Goal: Information Seeking & Learning: Find specific fact

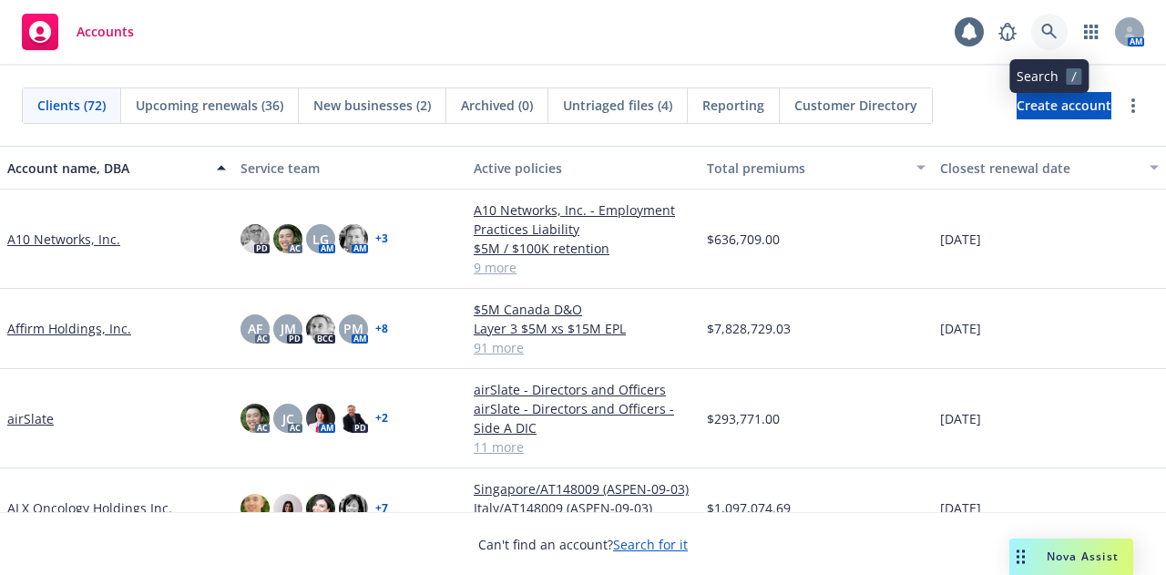
click at [1053, 32] on icon at bounding box center [1049, 32] width 16 height 16
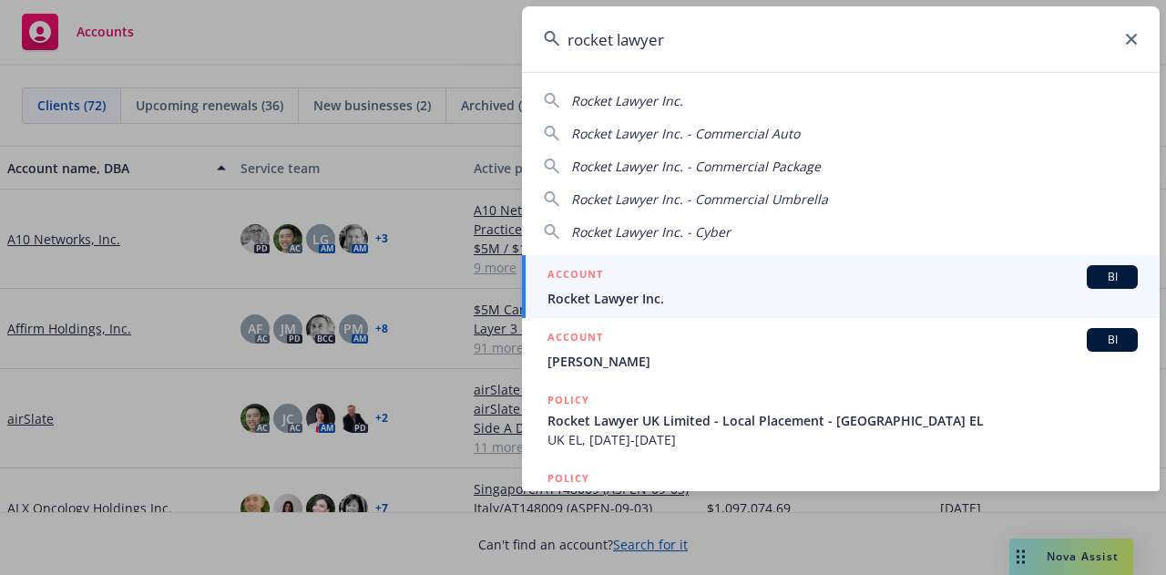
type input "rocket lawyer"
click at [604, 302] on span "Rocket Lawyer Inc." at bounding box center [843, 298] width 590 height 19
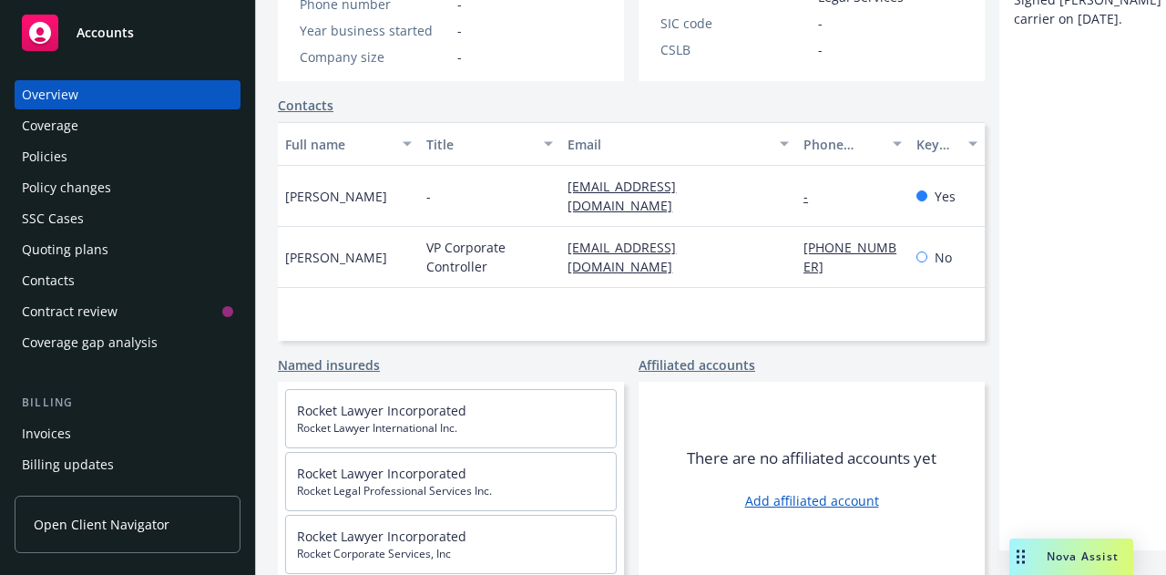
scroll to position [456, 0]
click at [69, 159] on div "Policies" at bounding box center [127, 156] width 211 height 29
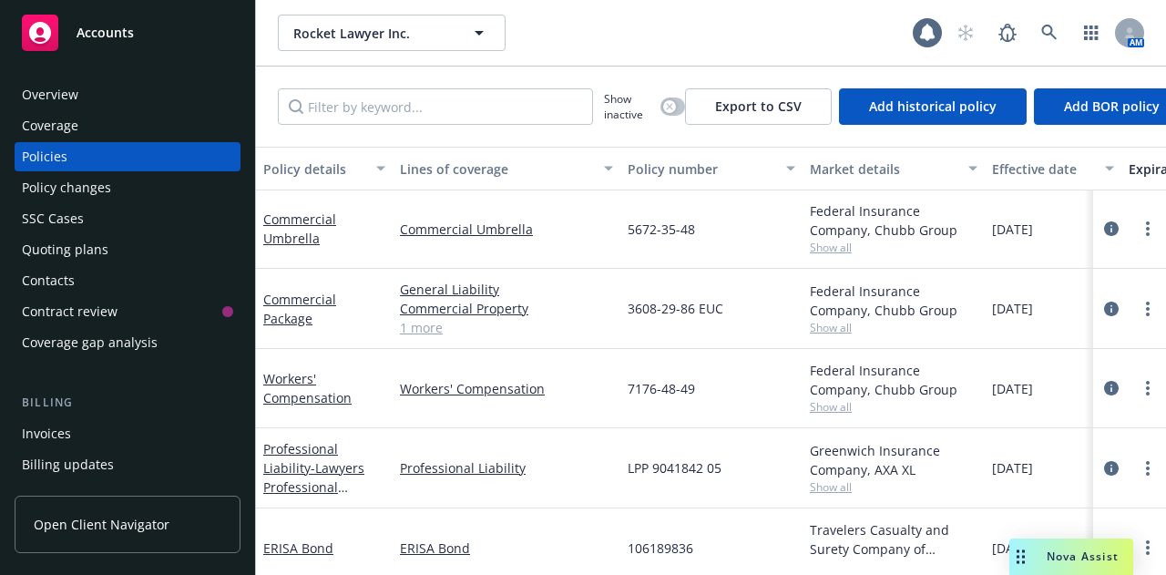
scroll to position [337, 0]
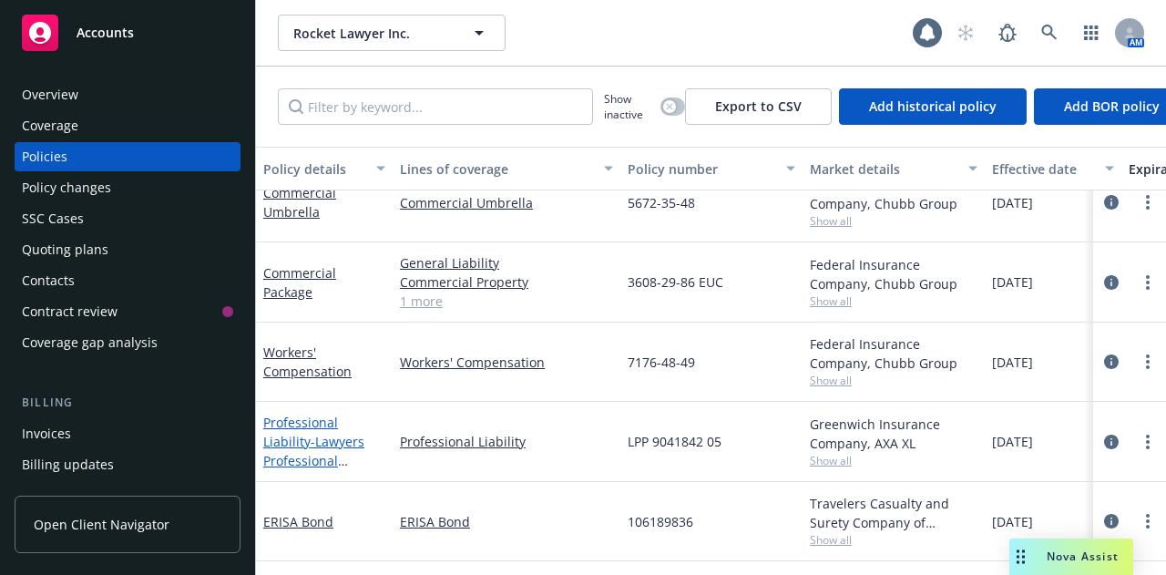
click at [313, 414] on link "Professional Liability - Lawyers Professional Liability" at bounding box center [313, 451] width 101 height 75
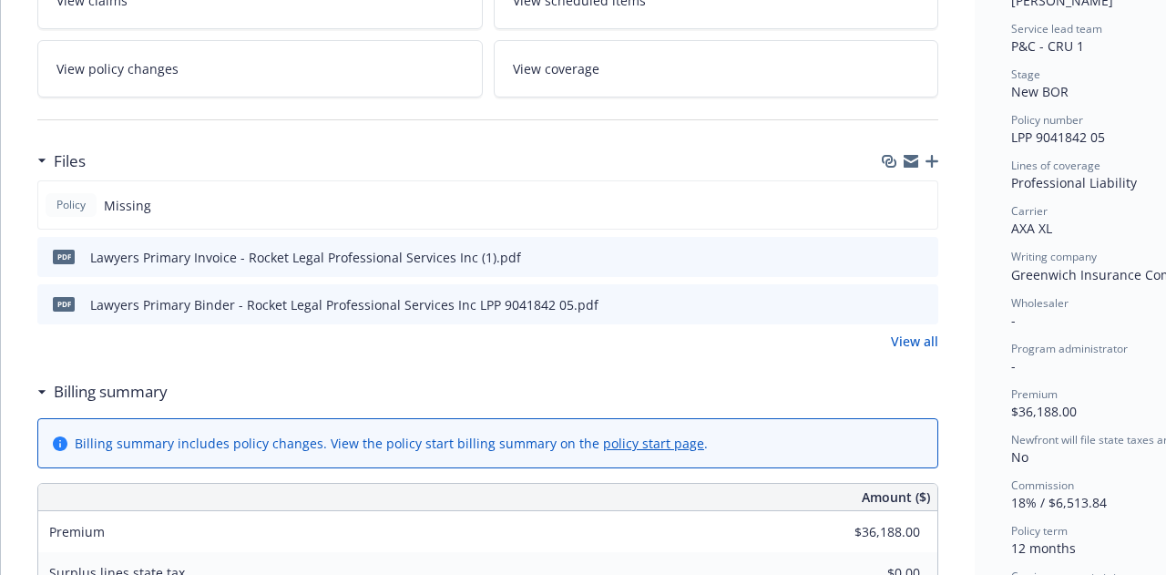
scroll to position [364, 0]
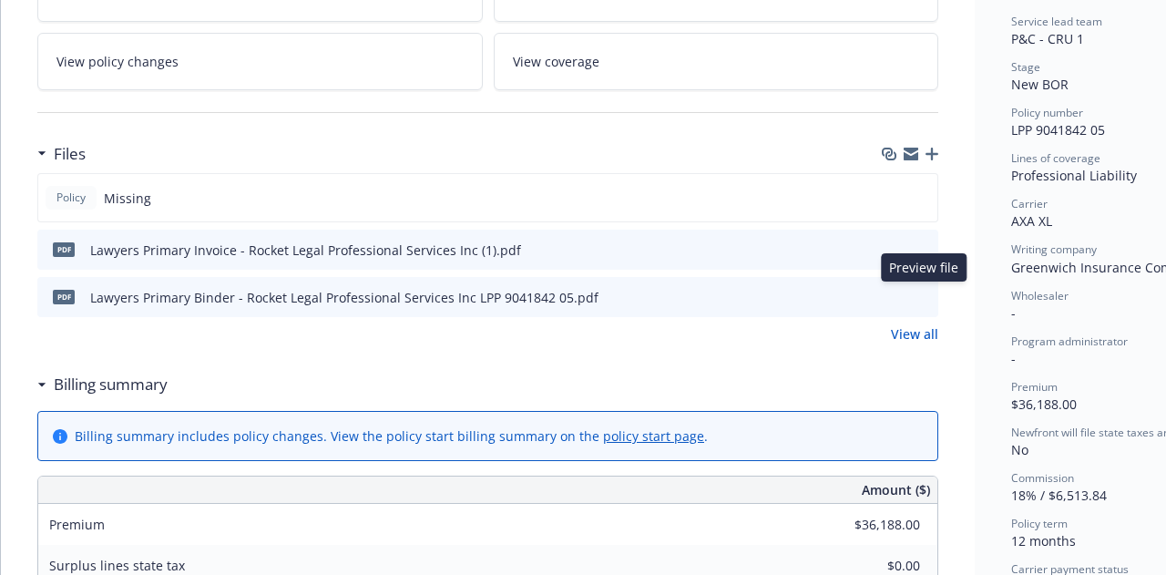
click at [925, 291] on icon "preview file" at bounding box center [921, 296] width 16 height 13
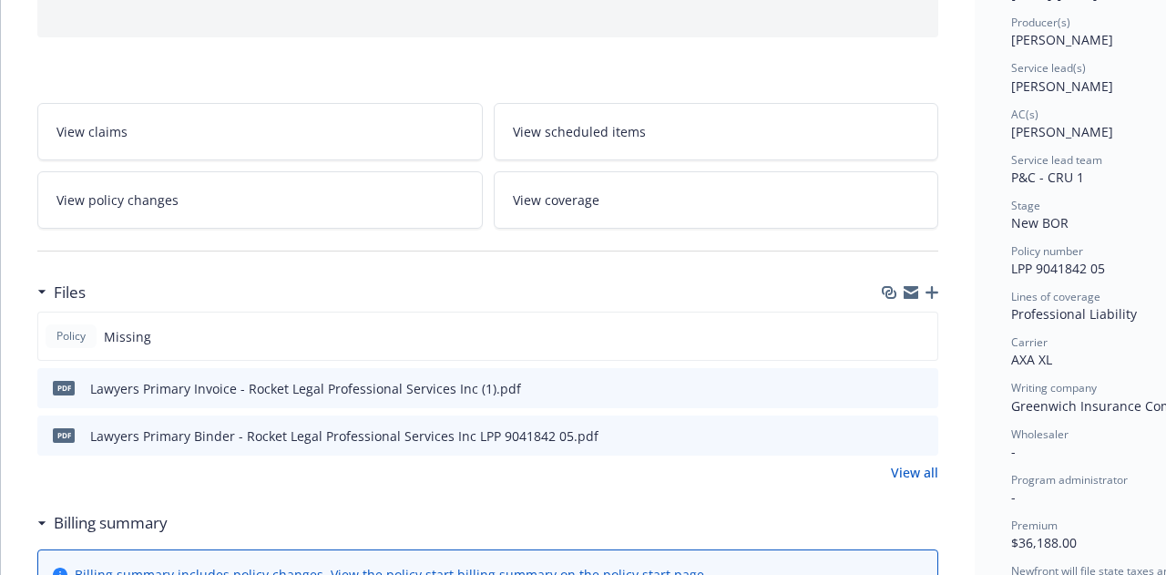
scroll to position [121, 0]
